Goal: Transaction & Acquisition: Purchase product/service

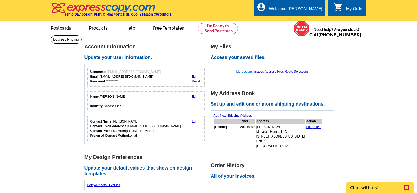
click at [248, 71] on link "My Designs" at bounding box center [245, 72] width 17 height 4
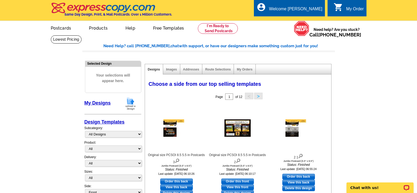
click at [131, 102] on img at bounding box center [131, 103] width 14 height 13
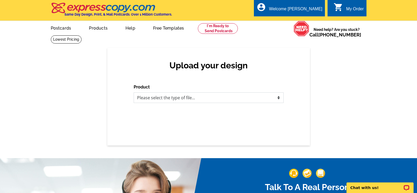
click at [200, 96] on select "Please select the type of file... Postcards Business Cards Letters and flyers G…" at bounding box center [209, 97] width 150 height 11
select select "1"
click at [134, 92] on select "Please select the type of file... Postcards Business Cards Letters and flyers G…" at bounding box center [209, 97] width 150 height 11
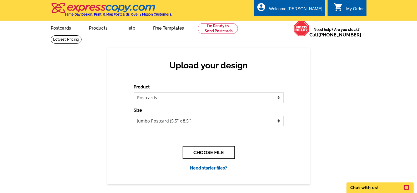
click at [208, 153] on button "CHOOSE FILE" at bounding box center [209, 152] width 52 height 12
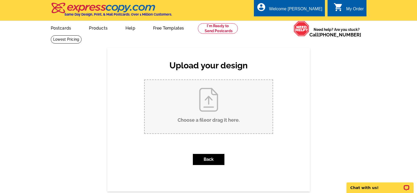
click at [210, 106] on input "Choose a file or drag it here ." at bounding box center [209, 106] width 128 height 53
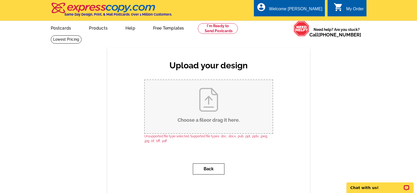
click at [205, 169] on button "Back" at bounding box center [209, 168] width 32 height 11
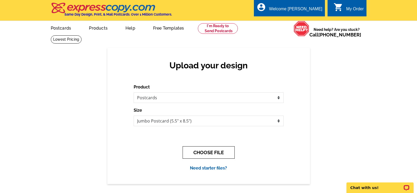
click at [210, 154] on button "CHOOSE FILE" at bounding box center [209, 152] width 52 height 12
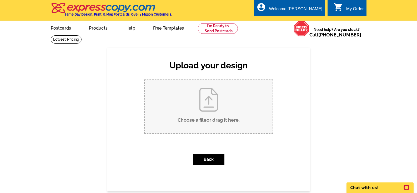
click at [208, 110] on input "Choose a file or drag it here ." at bounding box center [209, 106] width 128 height 53
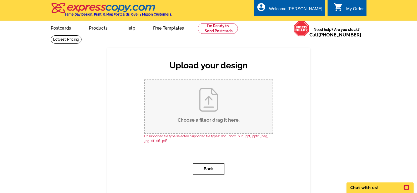
click at [212, 167] on button "Back" at bounding box center [209, 168] width 32 height 11
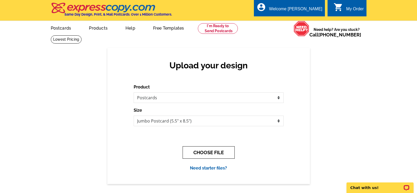
click at [212, 151] on button "CHOOSE FILE" at bounding box center [209, 152] width 52 height 12
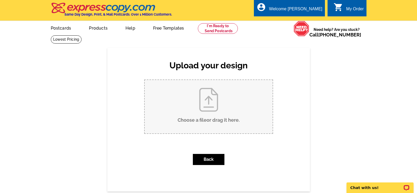
click at [209, 107] on input "Choose a file or drag it here ." at bounding box center [209, 106] width 128 height 53
type input "C:\fakepath\1.jpg"
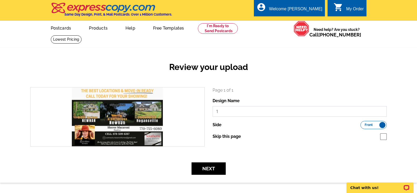
click at [220, 114] on input "1" at bounding box center [300, 111] width 175 height 11
type input "oct front"
click at [289, 133] on div "Skip this page" at bounding box center [300, 136] width 175 height 6
click at [209, 167] on button "Next" at bounding box center [209, 168] width 34 height 12
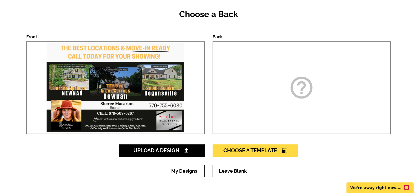
click at [306, 76] on icon "help_outline" at bounding box center [302, 87] width 26 height 26
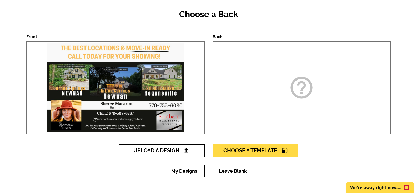
click at [170, 151] on span "Upload A Design" at bounding box center [162, 150] width 57 height 6
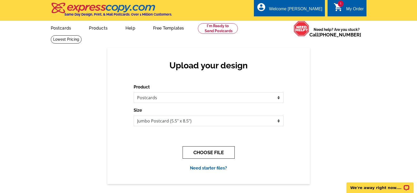
click at [202, 152] on button "CHOOSE FILE" at bounding box center [209, 152] width 52 height 12
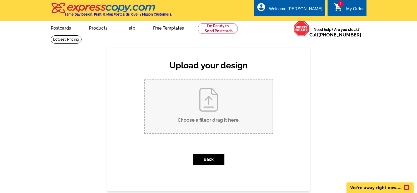
click at [213, 108] on input "Choose a file or drag it here ." at bounding box center [209, 106] width 128 height 53
type input "C:\fakepath\2.jpg"
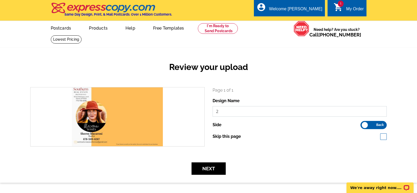
click at [256, 112] on input "2" at bounding box center [300, 111] width 175 height 11
type input "back 2025"
click at [210, 169] on button "Next" at bounding box center [209, 168] width 34 height 12
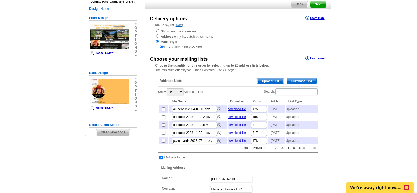
scroll to position [53, 0]
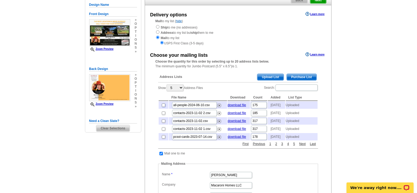
click at [163, 107] on input "checkbox" at bounding box center [163, 104] width 3 height 3
checkbox input "true"
click at [163, 107] on input "checkbox" at bounding box center [163, 104] width 3 height 3
checkbox input "false"
click at [277, 77] on span "Upload List" at bounding box center [271, 77] width 26 height 6
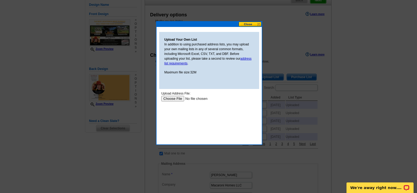
scroll to position [0, 0]
click at [176, 99] on input "file" at bounding box center [194, 99] width 67 height 6
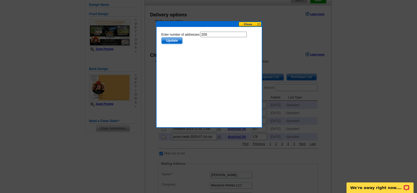
click at [172, 41] on span "Update" at bounding box center [171, 40] width 21 height 6
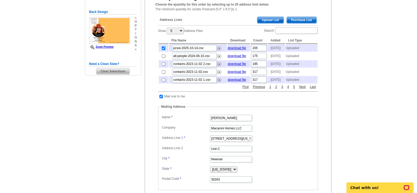
scroll to position [132, 0]
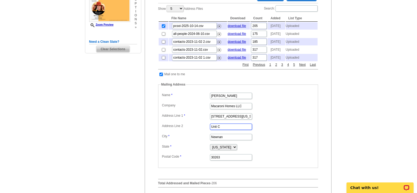
click at [220, 130] on input "Unit C" at bounding box center [231, 126] width 42 height 6
type input "Unit A"
click at [282, 132] on dl "Label Mail-To-Me Name Sheree Macaroni Company Macaroni Homes LLC Address Line 1…" at bounding box center [238, 126] width 155 height 70
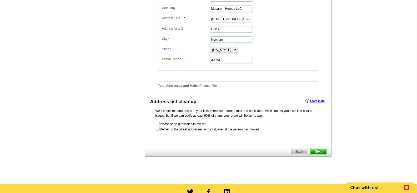
scroll to position [237, 0]
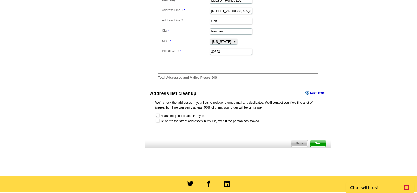
click at [321, 146] on span "Next" at bounding box center [319, 143] width 16 height 6
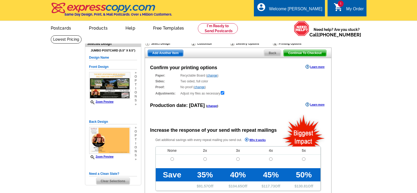
radio input "false"
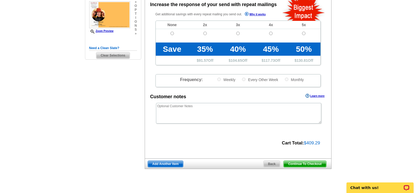
scroll to position [158, 0]
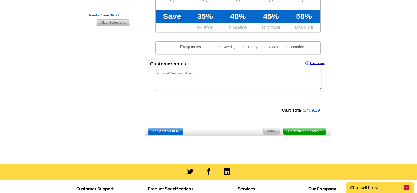
click at [381, 189] on p "Chat with us!" at bounding box center [377, 187] width 52 height 4
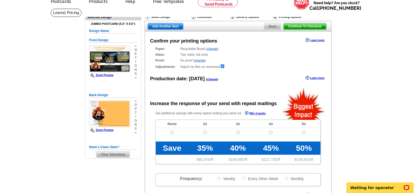
scroll to position [26, 0]
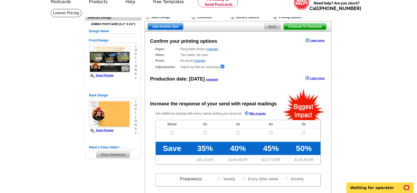
click at [303, 28] on span "Continue To Checkout" at bounding box center [305, 26] width 42 height 6
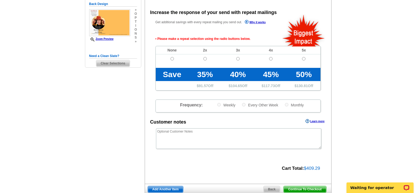
scroll to position [118, 0]
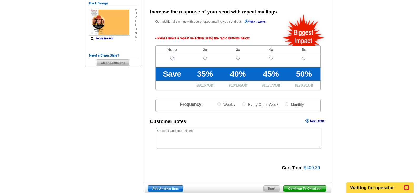
click at [172, 59] on input "radio" at bounding box center [172, 57] width 3 height 3
radio input "true"
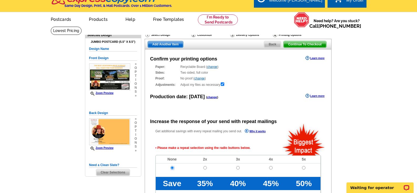
scroll to position [0, 0]
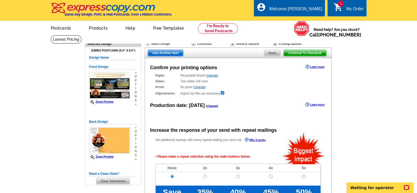
click at [303, 52] on span "Continue To Checkout" at bounding box center [305, 53] width 42 height 6
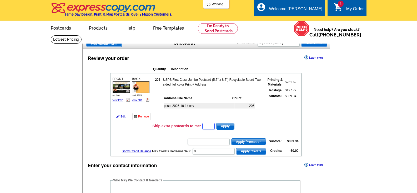
click at [205, 126] on input "text" at bounding box center [209, 126] width 12 height 6
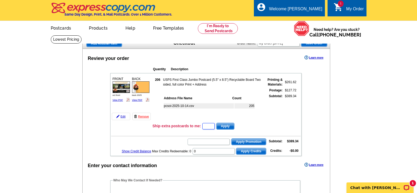
paste input "PMUSA50"
type input "PMUSA50"
click at [228, 127] on span "Apply" at bounding box center [226, 126] width 18 height 6
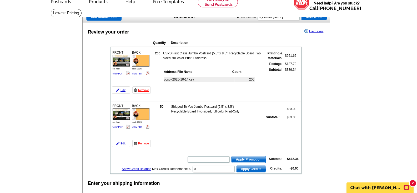
drag, startPoint x: 144, startPoint y: 142, endPoint x: 234, endPoint y: 17, distance: 154.6
click at [144, 142] on link "Remove" at bounding box center [141, 142] width 18 height 7
click at [408, 188] on icon "Open LiveChat chat widget" at bounding box center [407, 187] width 4 height 3
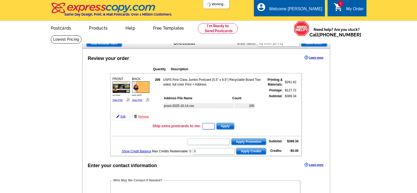
click at [209, 126] on input "text" at bounding box center [209, 126] width 12 height 6
type input "CHAT20"
click at [231, 126] on span "Apply" at bounding box center [226, 126] width 18 height 6
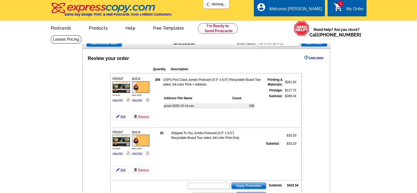
drag, startPoint x: 142, startPoint y: 170, endPoint x: 194, endPoint y: 145, distance: 57.4
click at [142, 170] on link "Remove" at bounding box center [141, 169] width 18 height 7
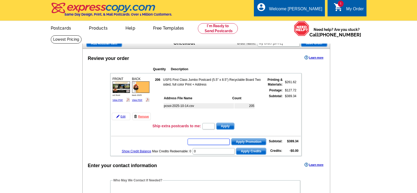
click at [199, 142] on input "text" at bounding box center [209, 141] width 42 height 6
paste input "PMUSA50"
type input "PMUSA50"
click at [247, 140] on span "Apply Promotion" at bounding box center [249, 141] width 35 height 6
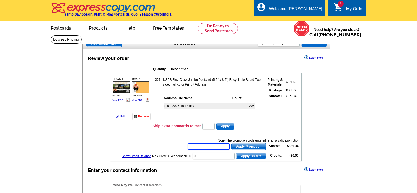
click at [207, 146] on input "text" at bounding box center [209, 146] width 42 height 6
type input "CHAT20"
click at [241, 148] on span "Apply Promotion" at bounding box center [249, 146] width 35 height 6
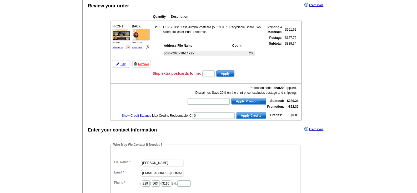
scroll to position [53, 0]
click at [212, 102] on input "text" at bounding box center [209, 101] width 42 height 6
paste input "CC2325"
type input "CC2325"
click at [245, 102] on span "Apply Promotion" at bounding box center [249, 101] width 35 height 6
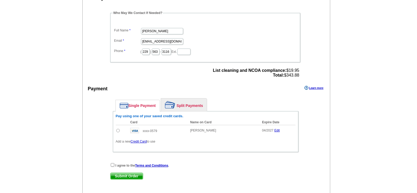
scroll to position [184, 0]
click at [117, 130] on input "radio" at bounding box center [117, 129] width 3 height 3
radio input "true"
click at [113, 166] on input "checkbox" at bounding box center [112, 163] width 3 height 3
checkbox input "true"
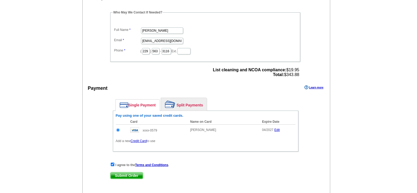
click at [122, 175] on span "Submit Order" at bounding box center [127, 175] width 32 height 6
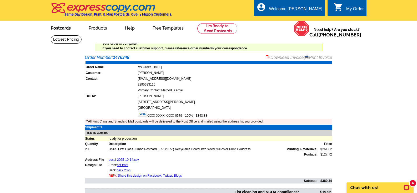
click at [63, 27] on link "Postcards" at bounding box center [60, 27] width 37 height 12
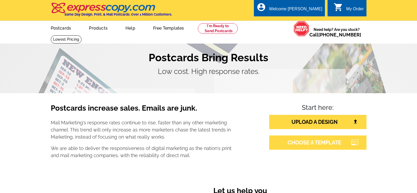
click at [301, 143] on link "CHOOSE A TEMPLATE" at bounding box center [317, 142] width 97 height 14
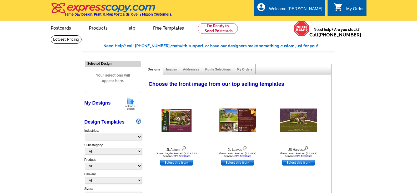
select select "785"
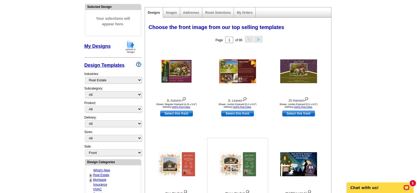
scroll to position [132, 0]
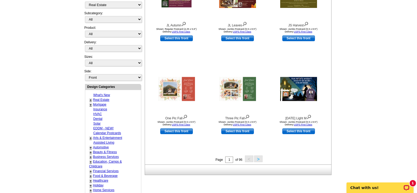
click at [257, 159] on button ">" at bounding box center [258, 158] width 8 height 7
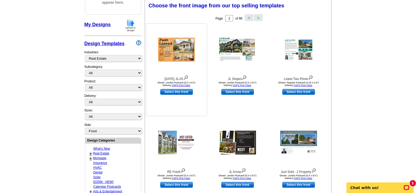
scroll to position [78, 0]
click at [248, 143] on img at bounding box center [237, 143] width 37 height 24
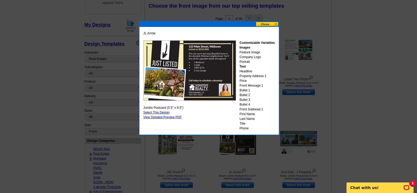
click at [265, 24] on button at bounding box center [267, 24] width 23 height 5
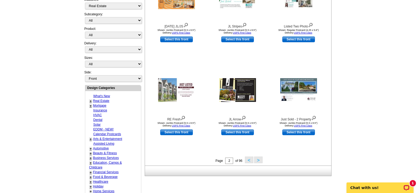
scroll to position [104, 0]
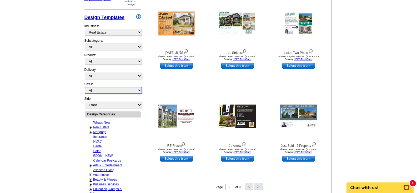
click at [109, 91] on select "All Jumbo Postcard (5.5" x 8.5") Regular Postcard (4.25" x 5.6") Panoramic Post…" at bounding box center [113, 90] width 57 height 7
select select "1"
click at [85, 87] on select "All Jumbo Postcard (5.5" x 8.5") Regular Postcard (4.25" x 5.6") Panoramic Post…" at bounding box center [113, 90] width 57 height 7
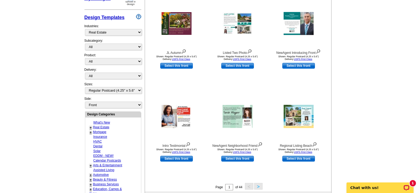
click at [258, 185] on button ">" at bounding box center [258, 186] width 8 height 7
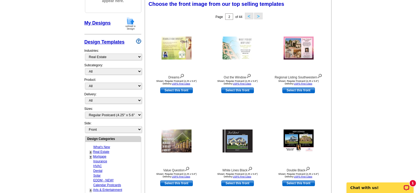
scroll to position [78, 0]
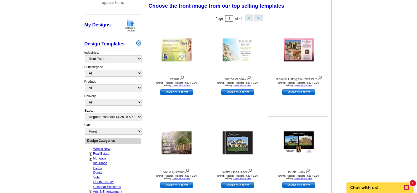
click at [289, 138] on img at bounding box center [299, 142] width 30 height 23
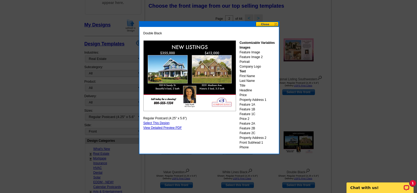
click at [268, 25] on button at bounding box center [267, 24] width 23 height 5
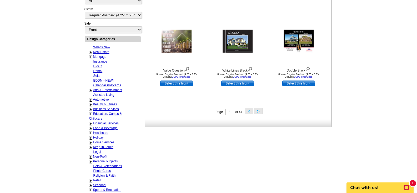
scroll to position [183, 0]
